Goal: Information Seeking & Learning: Learn about a topic

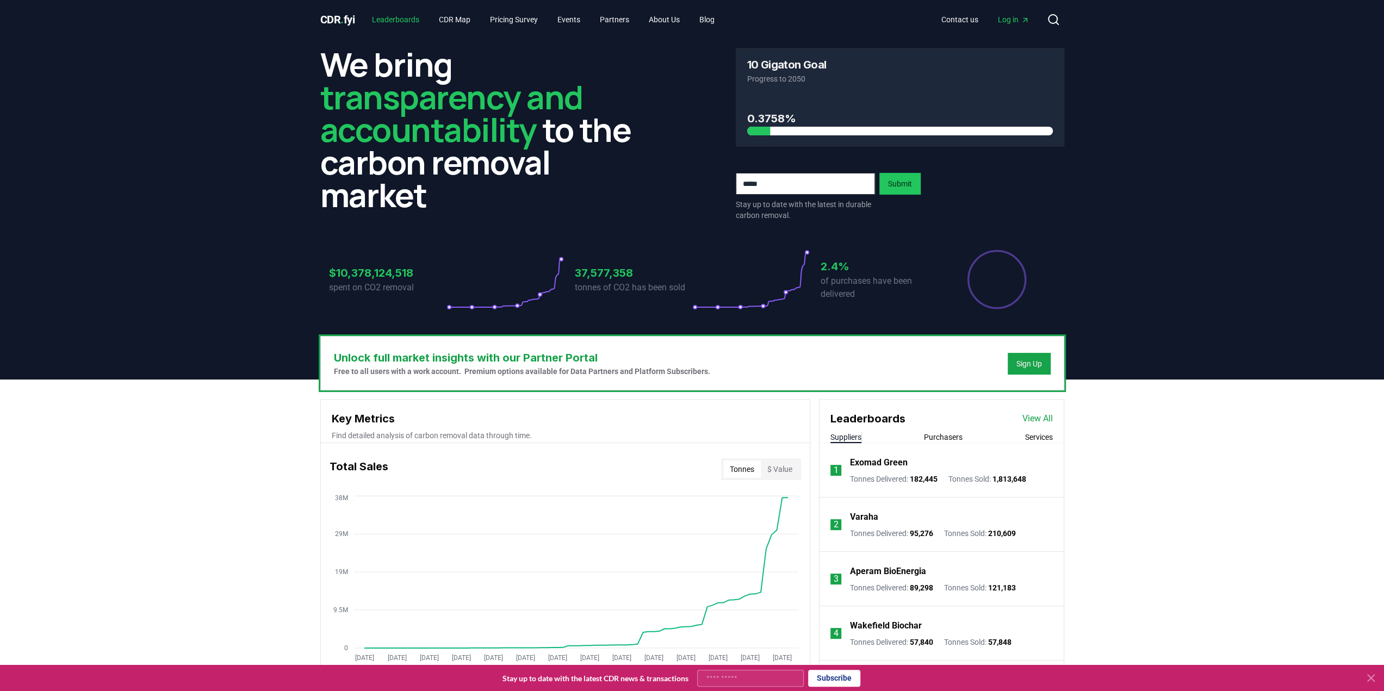
click at [413, 15] on link "Leaderboards" at bounding box center [395, 20] width 65 height 20
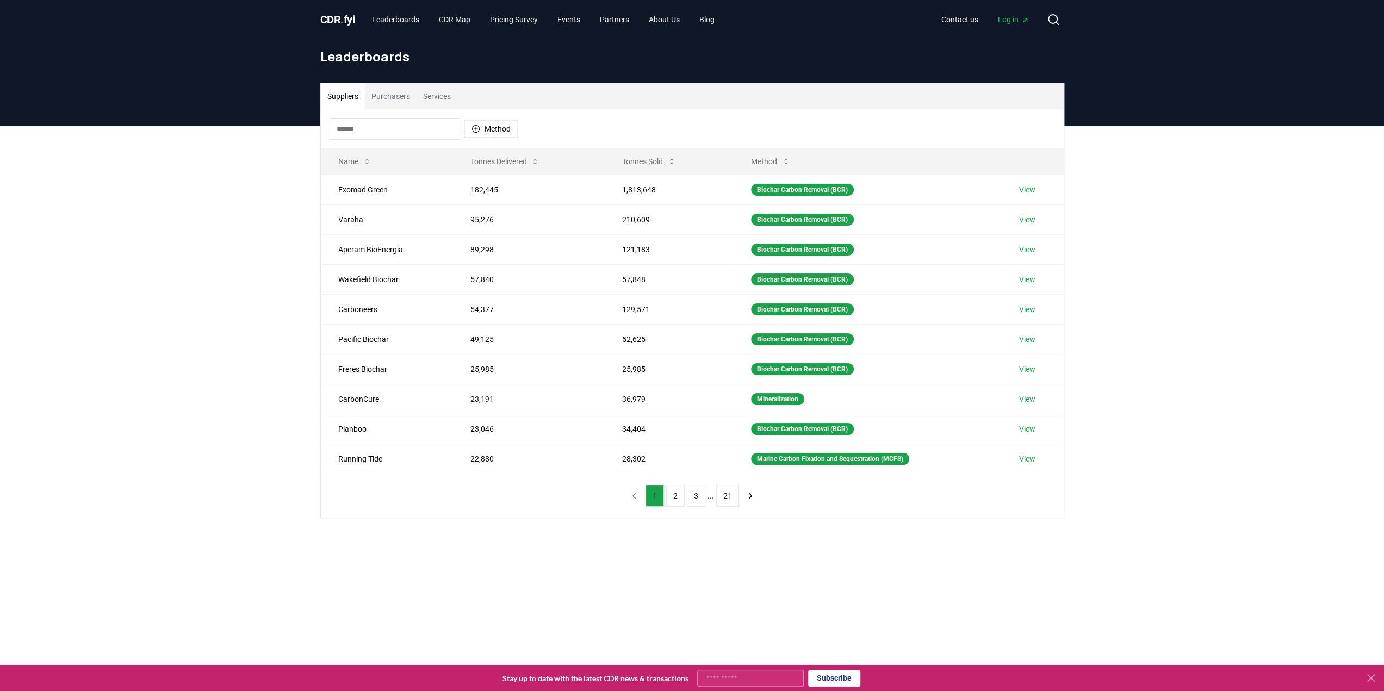
click at [421, 126] on input at bounding box center [394, 129] width 130 height 22
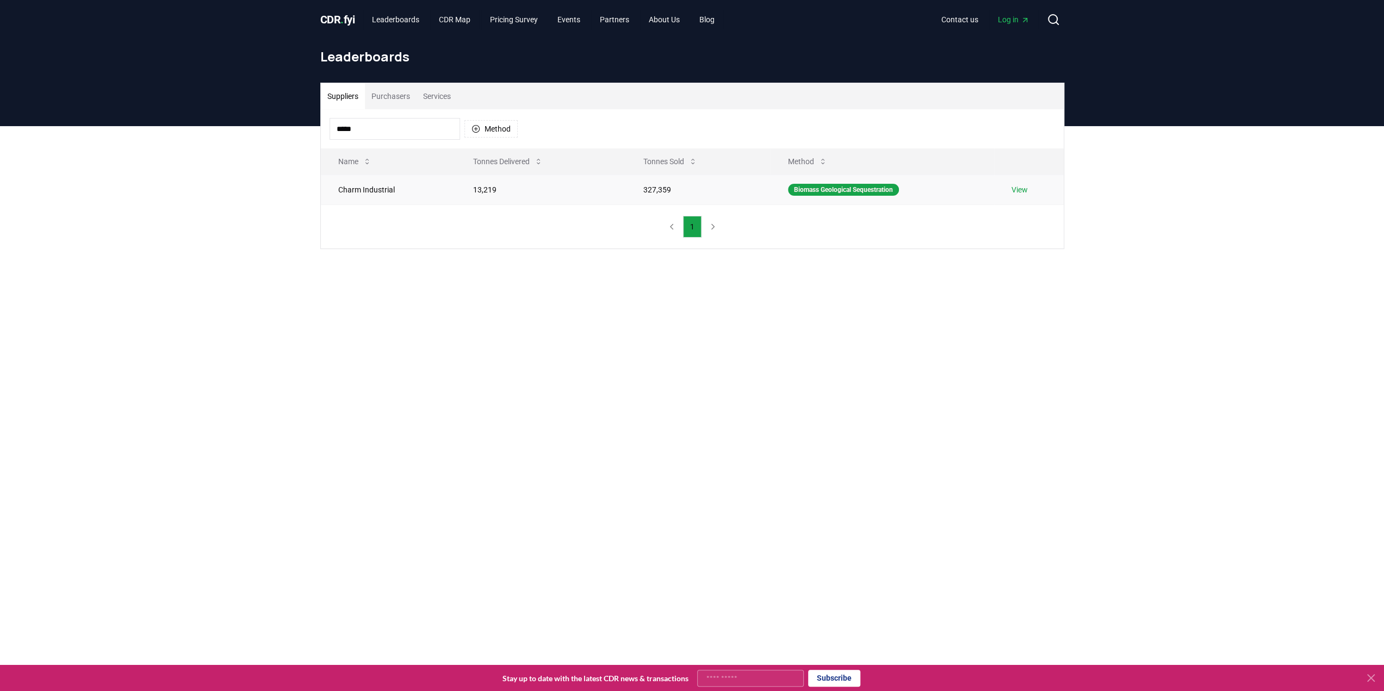
type input "*****"
click at [467, 195] on td "13,219" at bounding box center [541, 190] width 170 height 30
click at [488, 185] on td "13,219" at bounding box center [541, 190] width 170 height 30
click at [1023, 188] on link "View" at bounding box center [1019, 189] width 16 height 11
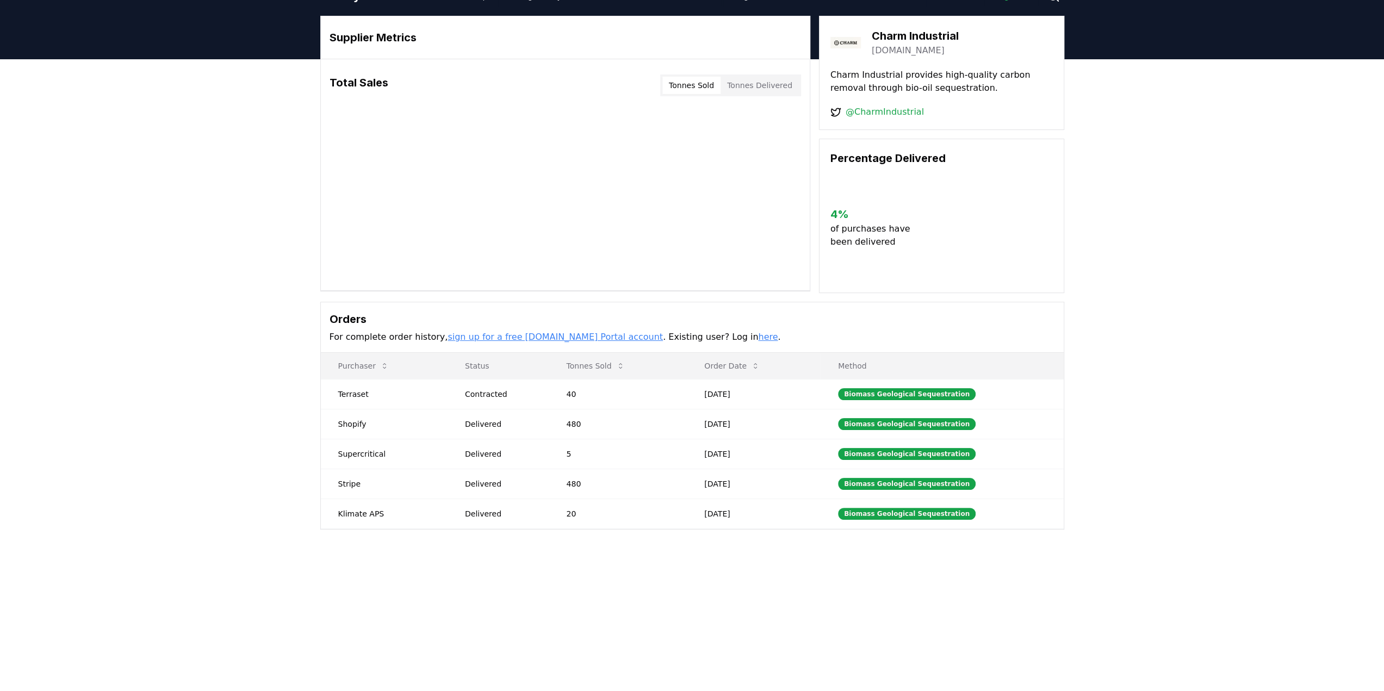
scroll to position [23, 0]
